Goal: Task Accomplishment & Management: Use online tool/utility

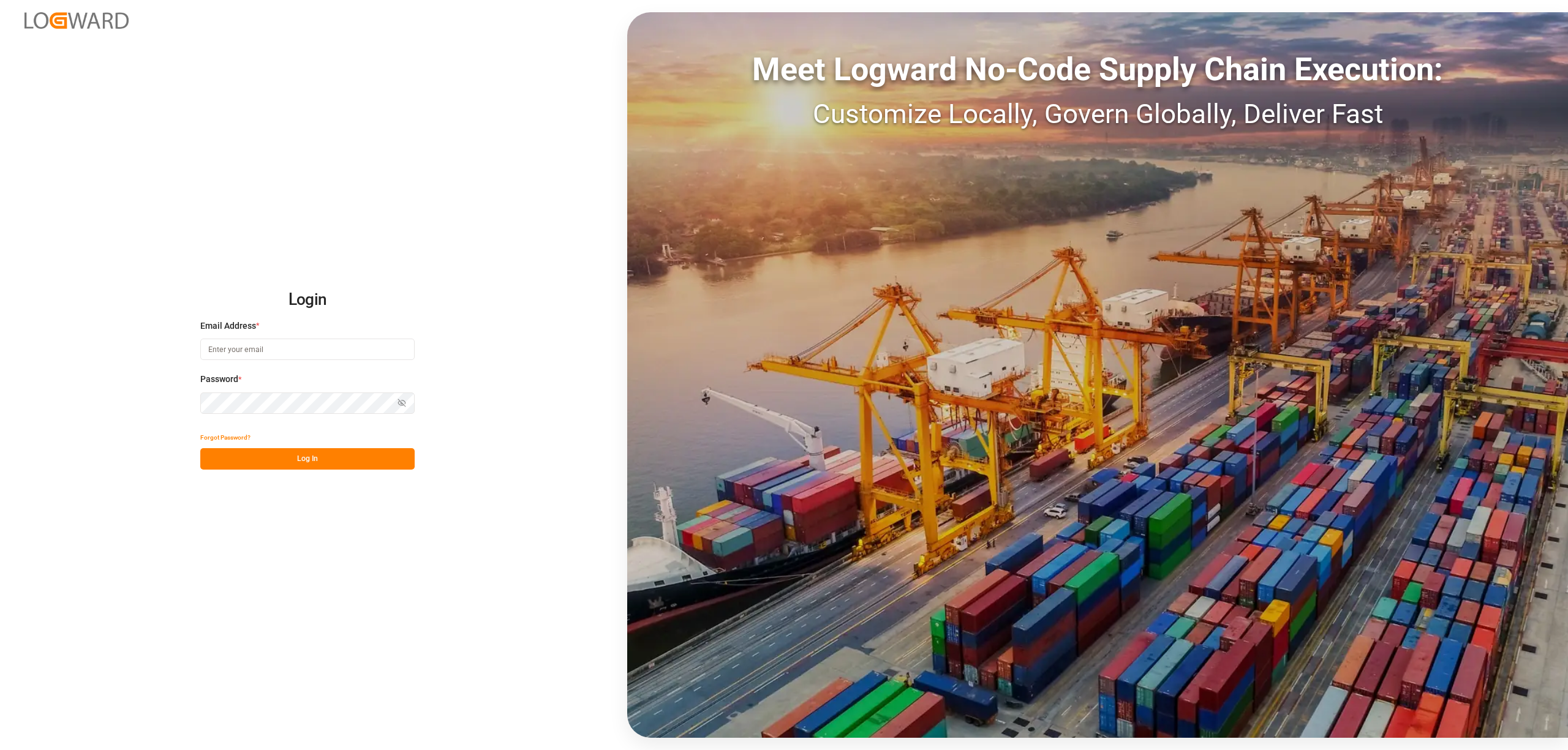
click at [293, 358] on input at bounding box center [308, 349] width 214 height 21
click at [293, 354] on input at bounding box center [308, 349] width 214 height 21
type input "[EMAIL_ADDRESS][PERSON_NAME][DOMAIN_NAME]"
click at [317, 467] on button "Log In" at bounding box center [308, 459] width 214 height 21
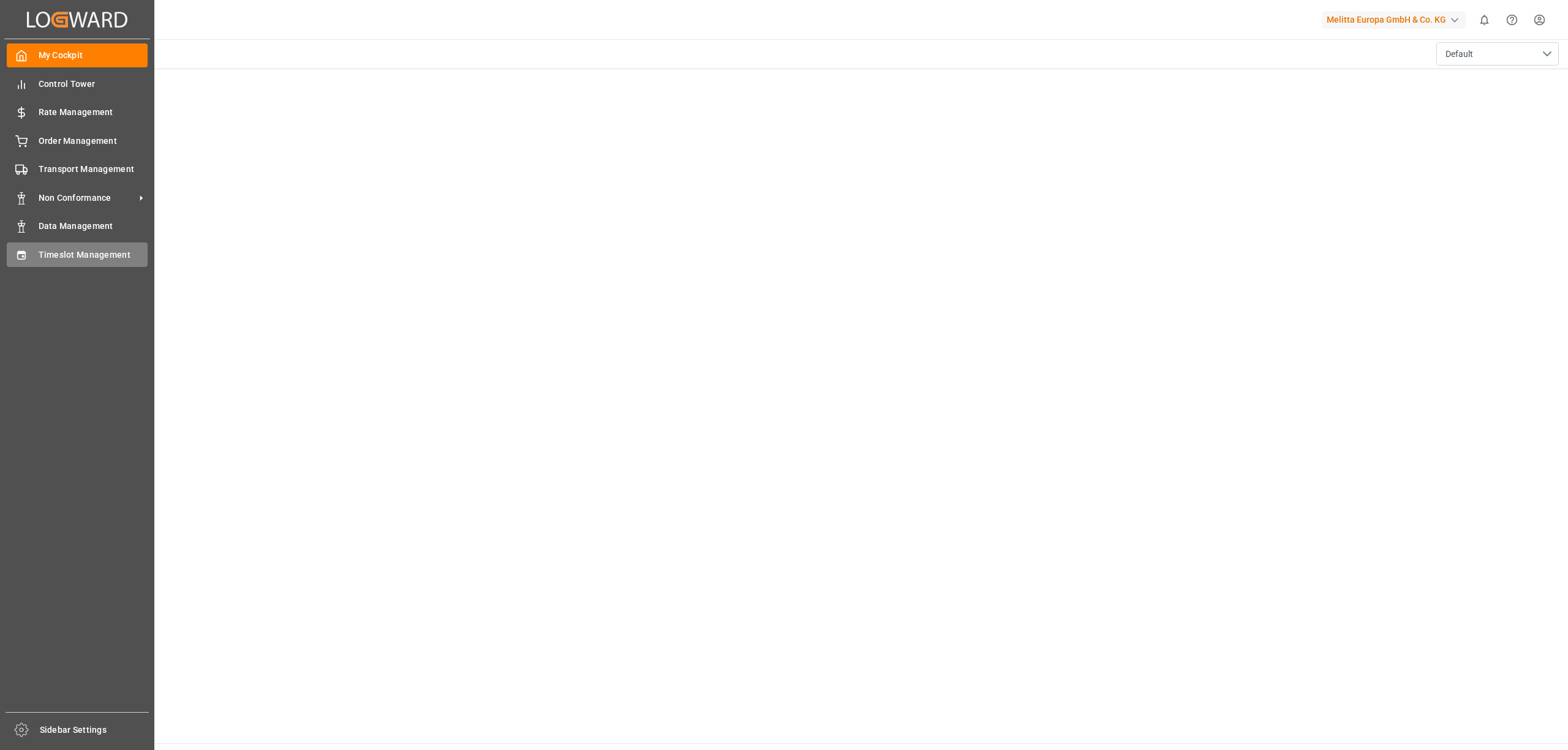
click at [39, 251] on span "Timeslot Management" at bounding box center [93, 255] width 110 height 13
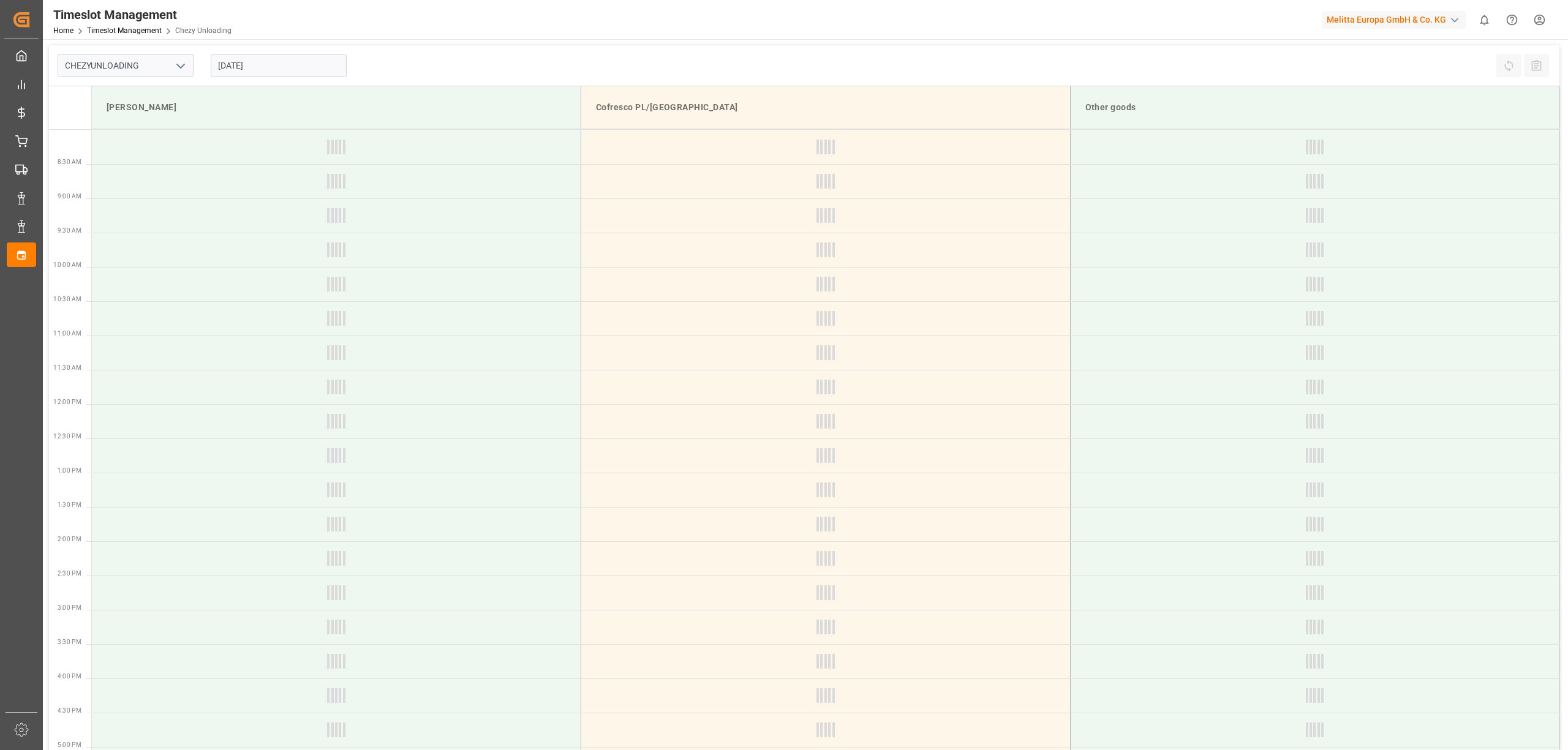
type input "Chezy Unloading"
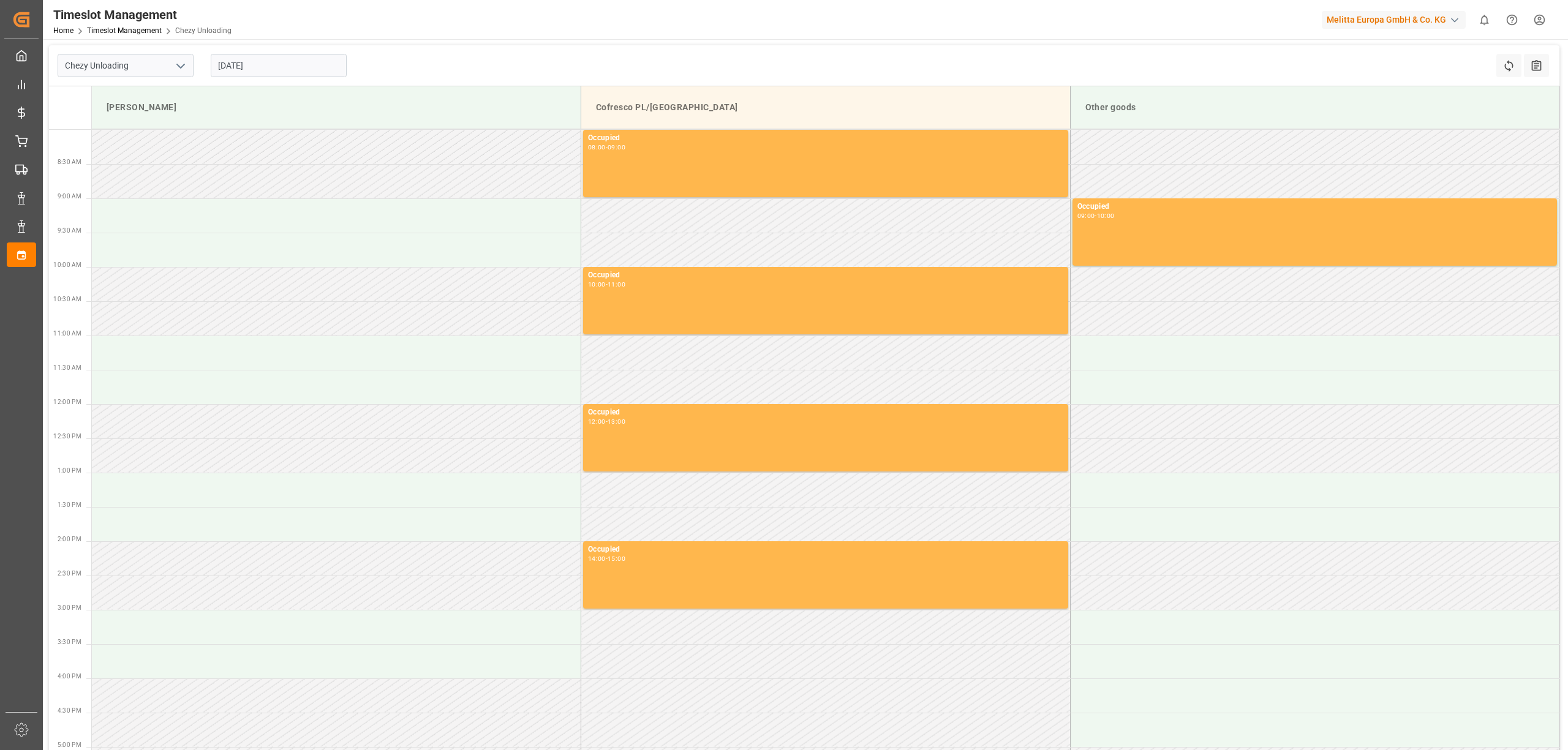
click at [275, 63] on input "[DATE]" at bounding box center [278, 65] width 136 height 24
click at [267, 235] on div "27" at bounding box center [274, 235] width 15 height 15
type input "[DATE]"
